Goal: Information Seeking & Learning: Learn about a topic

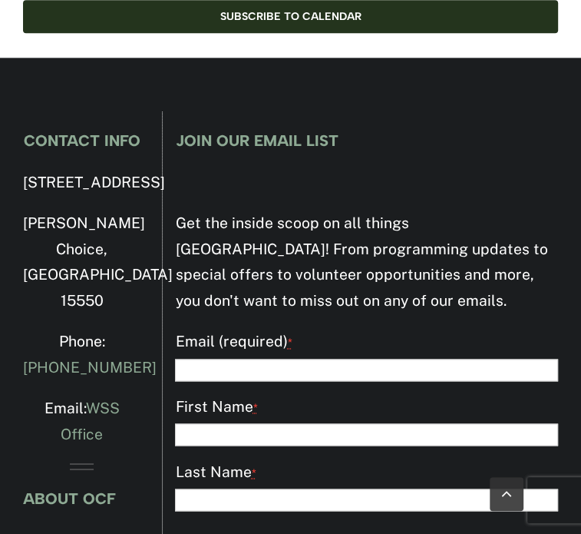
scroll to position [3872, 0]
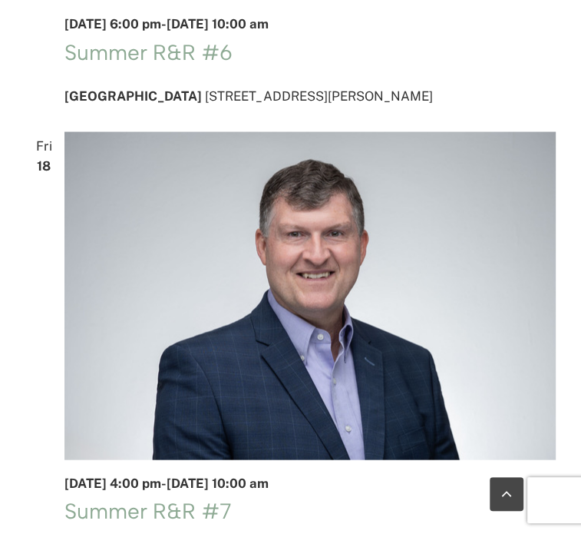
scroll to position [7222, 0]
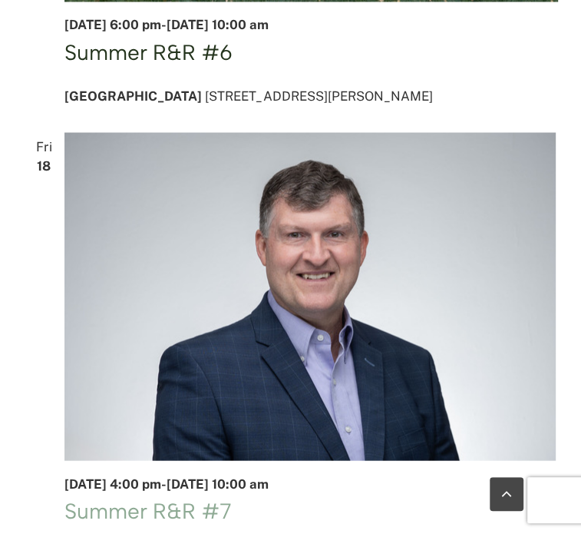
click at [203, 65] on link "Summer R&R #6" at bounding box center [149, 51] width 168 height 26
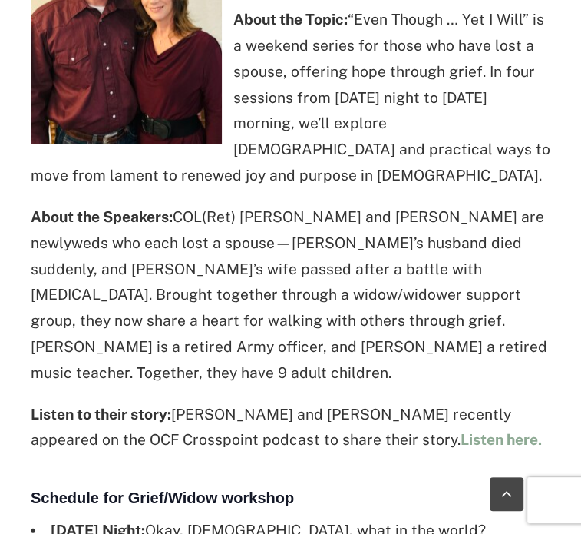
scroll to position [1801, 0]
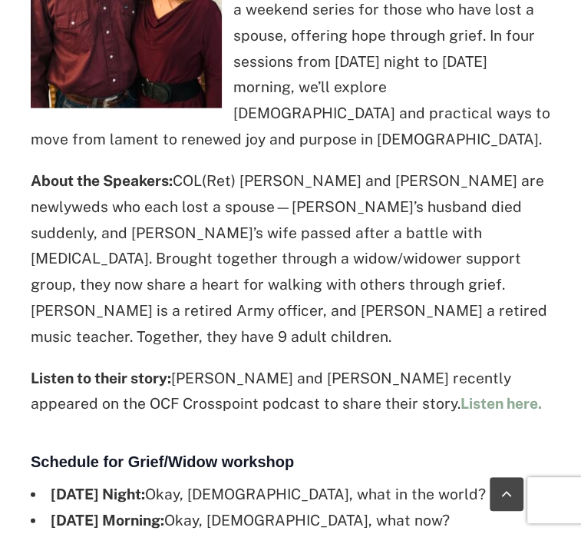
click at [326, 366] on p "Listen to their story: [PERSON_NAME] and [PERSON_NAME] recently appeared on the…" at bounding box center [291, 392] width 520 height 52
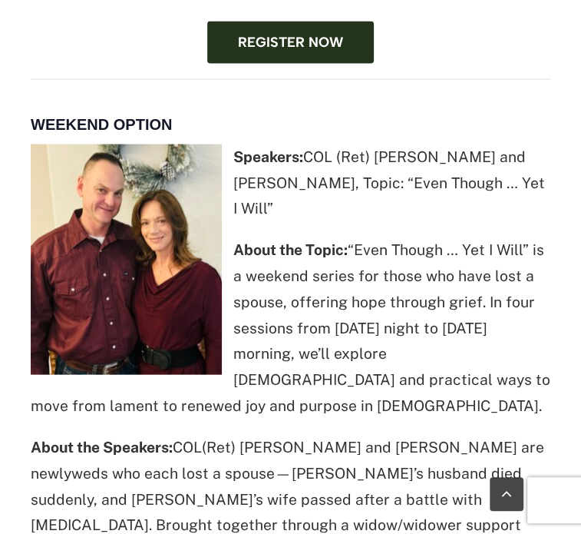
scroll to position [1532, 0]
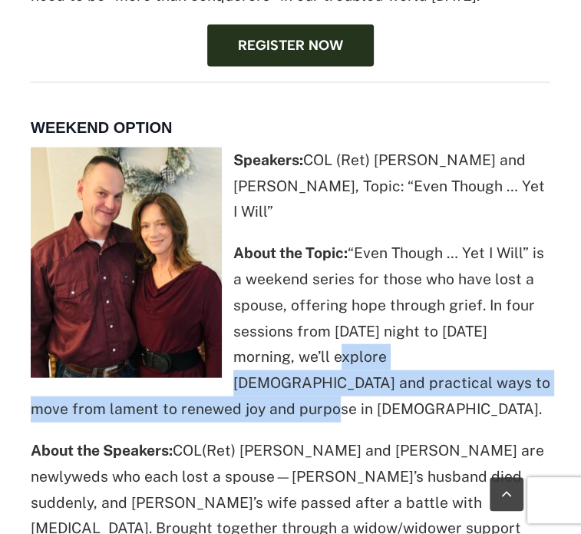
drag, startPoint x: 332, startPoint y: 251, endPoint x: 336, endPoint y: 303, distance: 52.4
click at [336, 303] on p "About the Topic: “Even Though … Yet I Will” is a weekend series for those who h…" at bounding box center [291, 331] width 520 height 182
copy p "explore biblical and practical ways to move from lament to renewed joy and purp…"
